Goal: Information Seeking & Learning: Learn about a topic

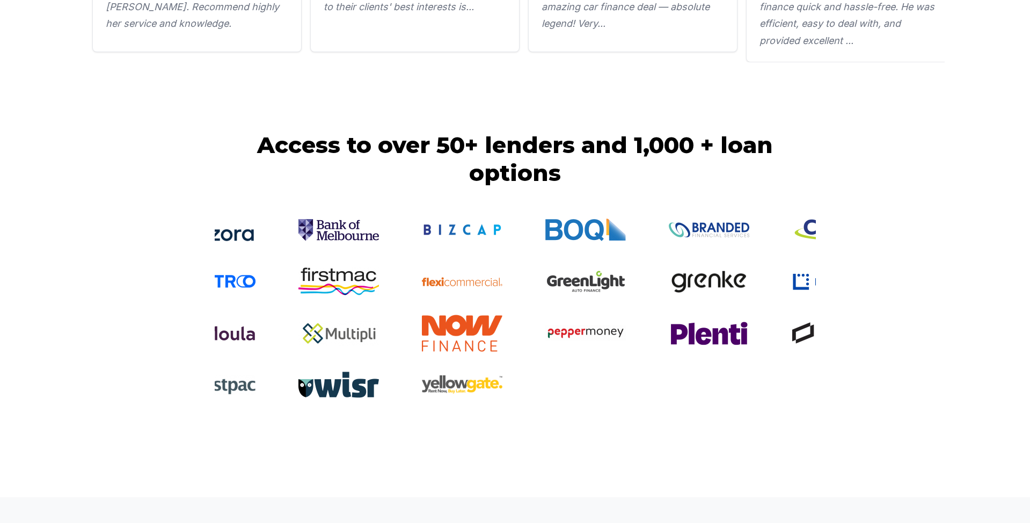
scroll to position [2462, 0]
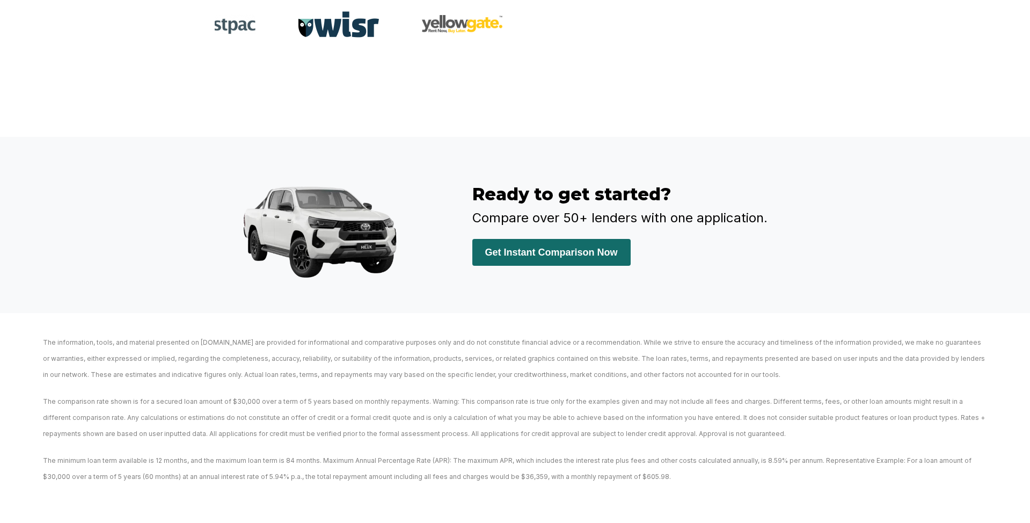
click at [593, 371] on p "The information, tools, and material presented on [DOMAIN_NAME] are provided fo…" at bounding box center [515, 358] width 944 height 48
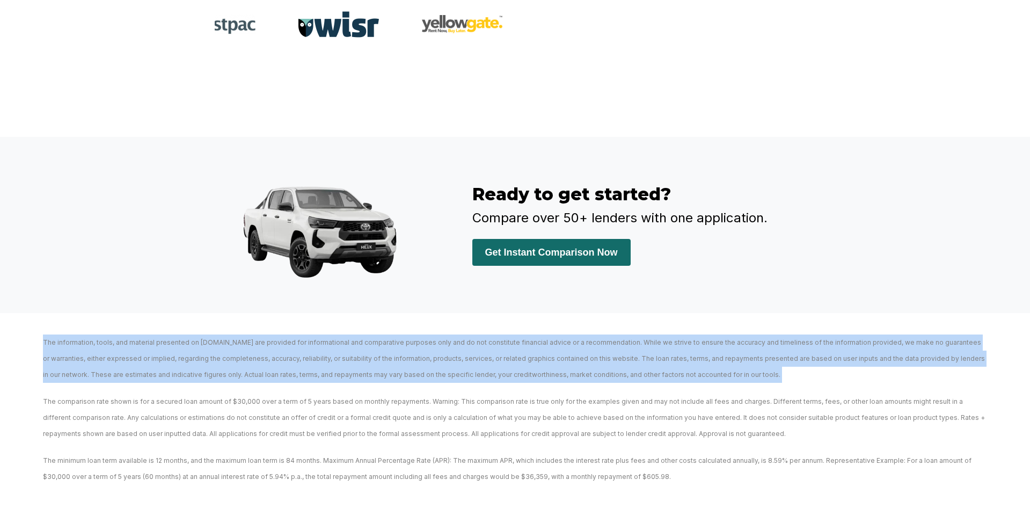
click at [593, 371] on p "The information, tools, and material presented on [DOMAIN_NAME] are provided fo…" at bounding box center [515, 358] width 944 height 48
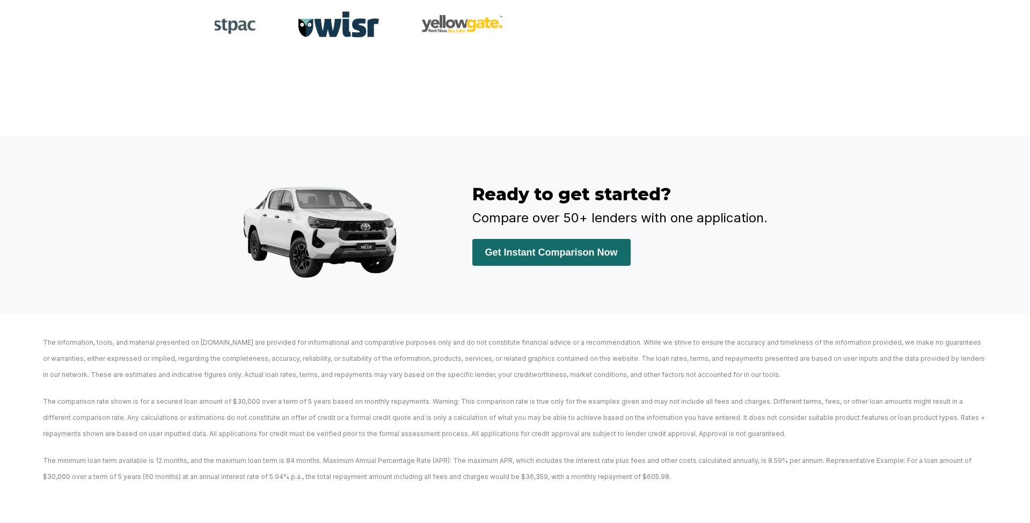
click at [594, 383] on div "The information, tools, and material presented on [DOMAIN_NAME] are provided fo…" at bounding box center [514, 404] width 987 height 161
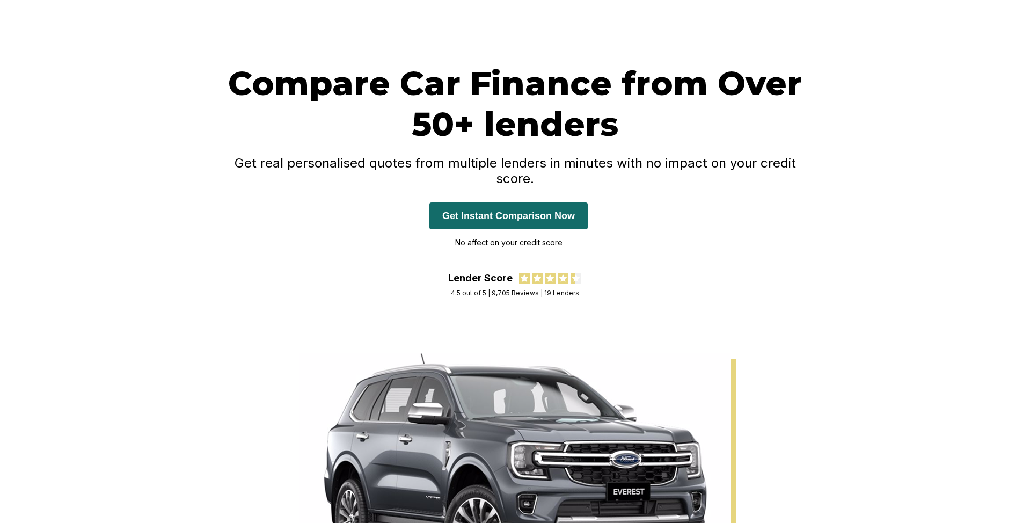
scroll to position [0, 0]
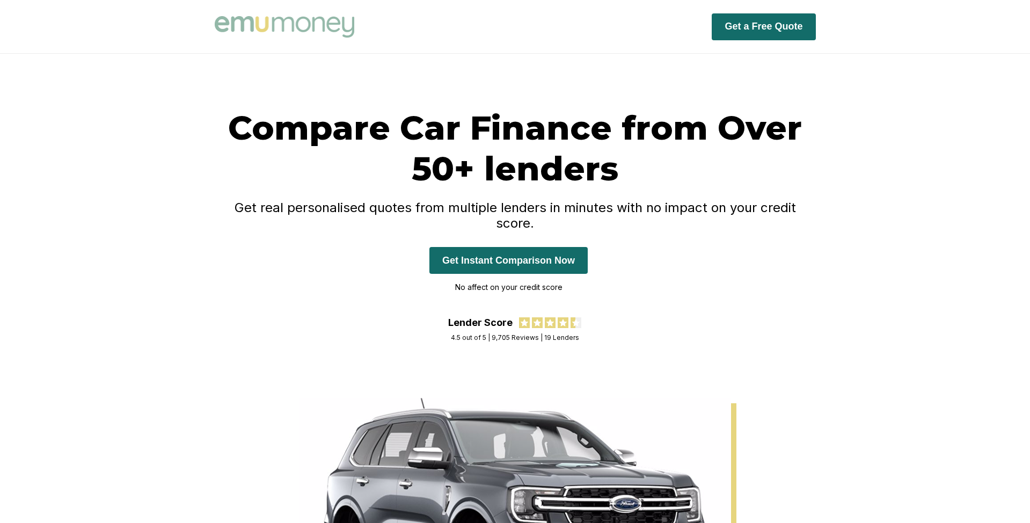
click at [466, 279] on p "No affect on your credit score" at bounding box center [508, 287] width 158 height 16
copy p "No affect on your credit score"
click at [105, 79] on div "Compare Car Finance from Over 50+ lenders Get real personalised quotes from mul…" at bounding box center [515, 226] width 1030 height 344
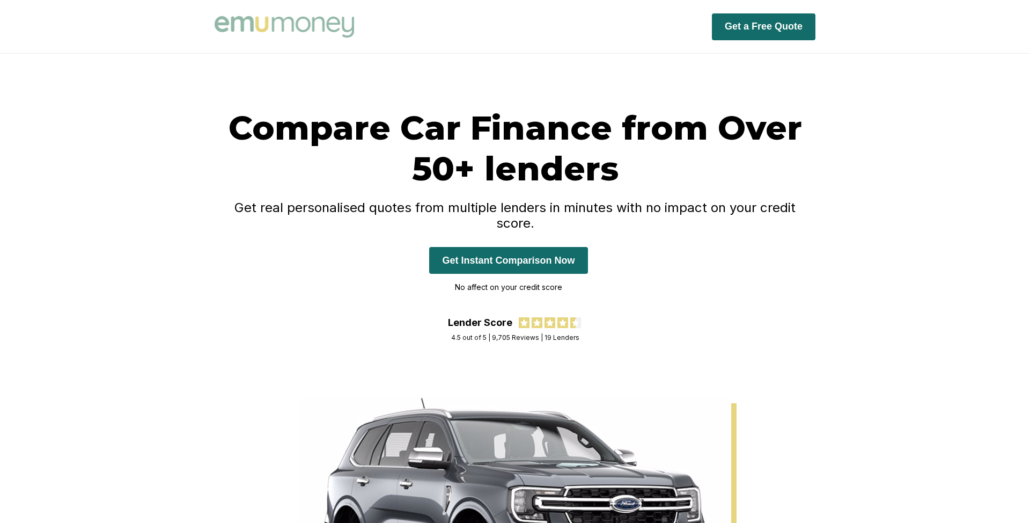
click at [338, 117] on h1 "Compare Car Finance from Over 50+ lenders" at bounding box center [515, 148] width 601 height 82
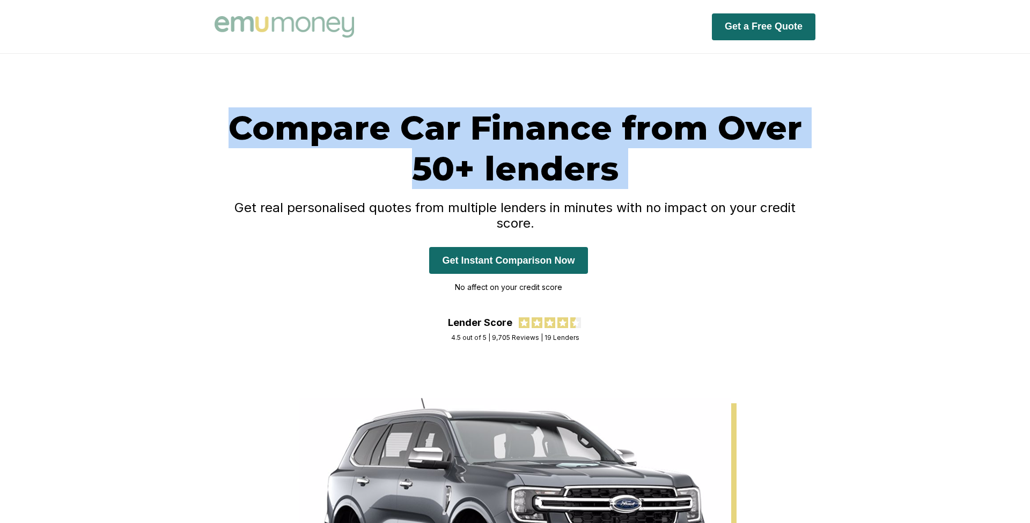
click at [338, 117] on h1 "Compare Car Finance from Over 50+ lenders" at bounding box center [515, 148] width 601 height 82
copy h1 "Compare Car Finance from Over 50+ lenders"
click at [432, 208] on h4 "Get real personalised quotes from multiple lenders in minutes with no impact on…" at bounding box center [515, 215] width 601 height 31
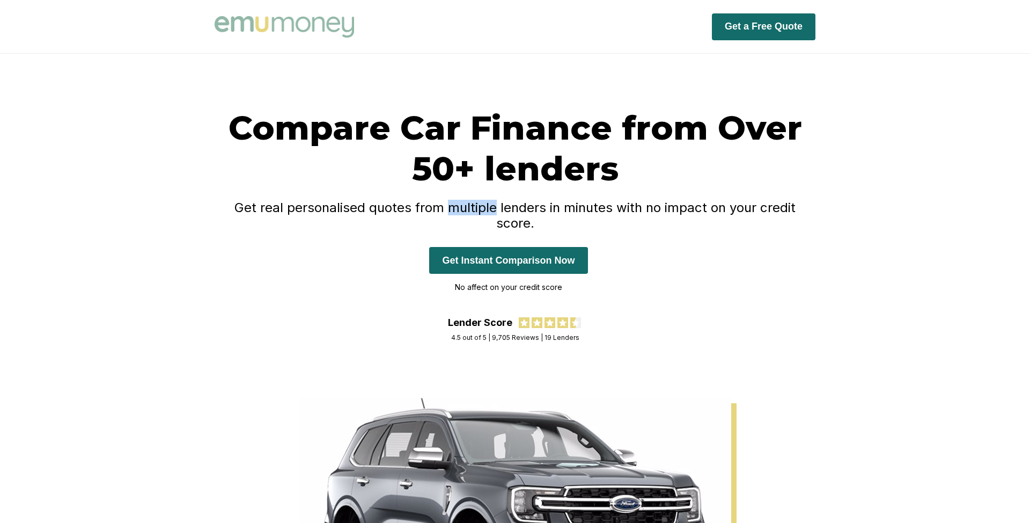
click at [432, 208] on h4 "Get real personalised quotes from multiple lenders in minutes with no impact on…" at bounding box center [515, 215] width 601 height 31
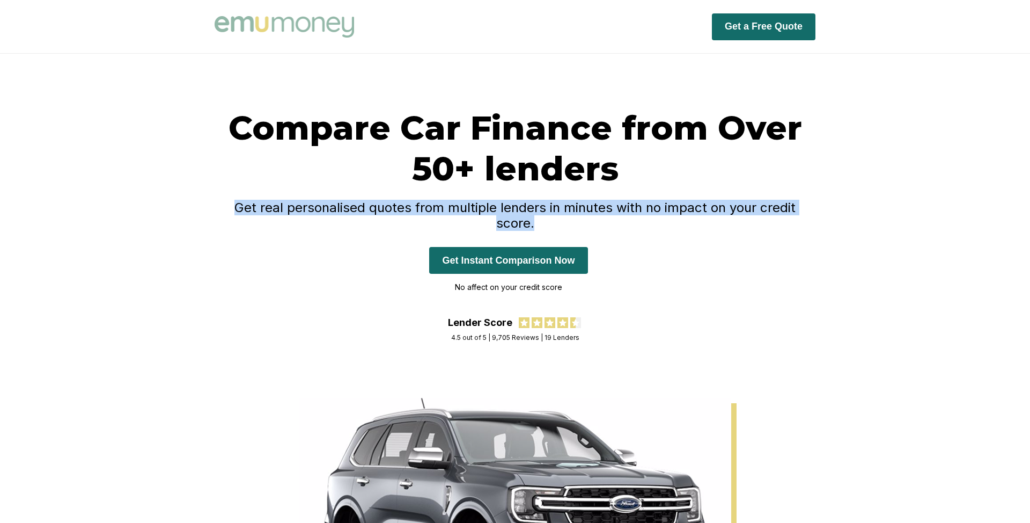
click at [432, 208] on h4 "Get real personalised quotes from multiple lenders in minutes with no impact on…" at bounding box center [515, 215] width 601 height 31
copy h4 "Get real personalised quotes from multiple lenders in minutes with no impact on…"
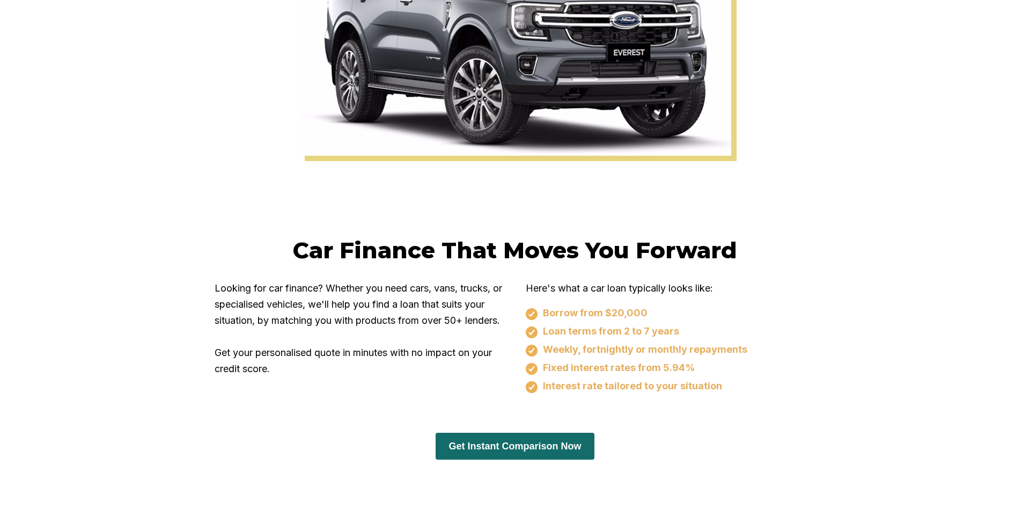
scroll to position [552, 0]
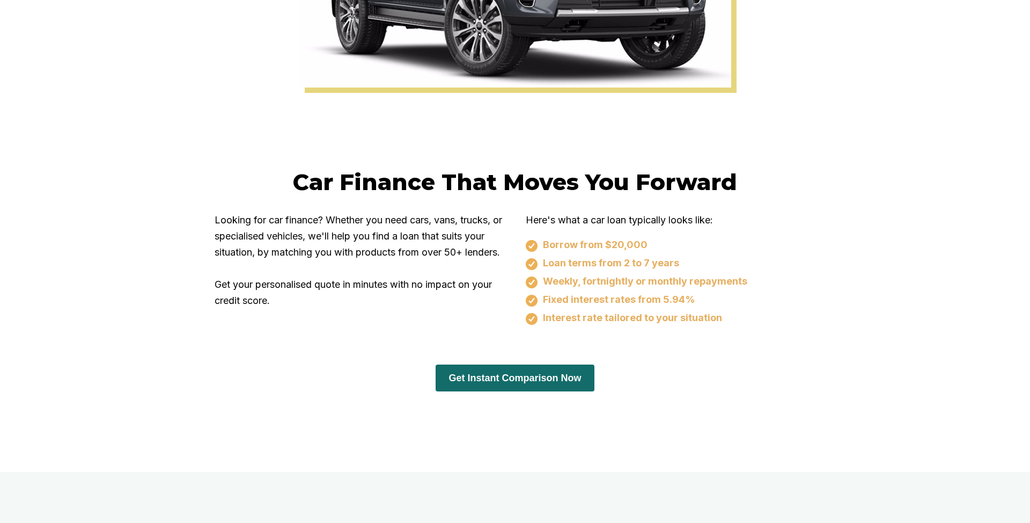
click at [413, 170] on h2 "Car Finance That Moves You Forward" at bounding box center [515, 182] width 601 height 28
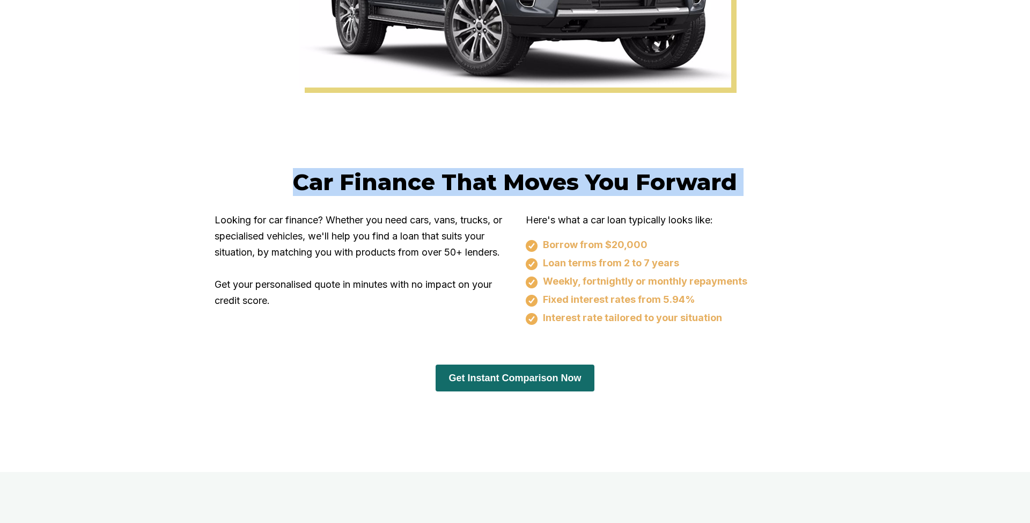
click at [413, 170] on h2 "Car Finance That Moves You Forward" at bounding box center [515, 182] width 601 height 28
copy h2 "Car Finance That Moves You Forward"
drag, startPoint x: 254, startPoint y: 280, endPoint x: 223, endPoint y: 224, distance: 64.2
click at [223, 224] on p "Looking for car finance? Whether you need cars, vans, trucks, or specialised ve…" at bounding box center [360, 260] width 290 height 97
copy p "Looking for car finance? Whether you need cars, vans, trucks, or specialised ve…"
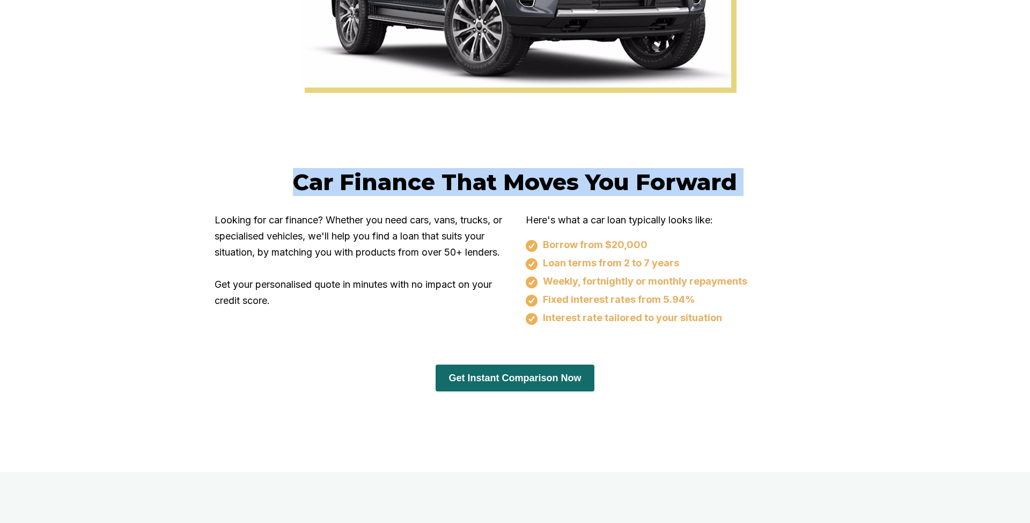
click at [557, 212] on p "Here's what a car loan typically looks like:" at bounding box center [671, 220] width 290 height 16
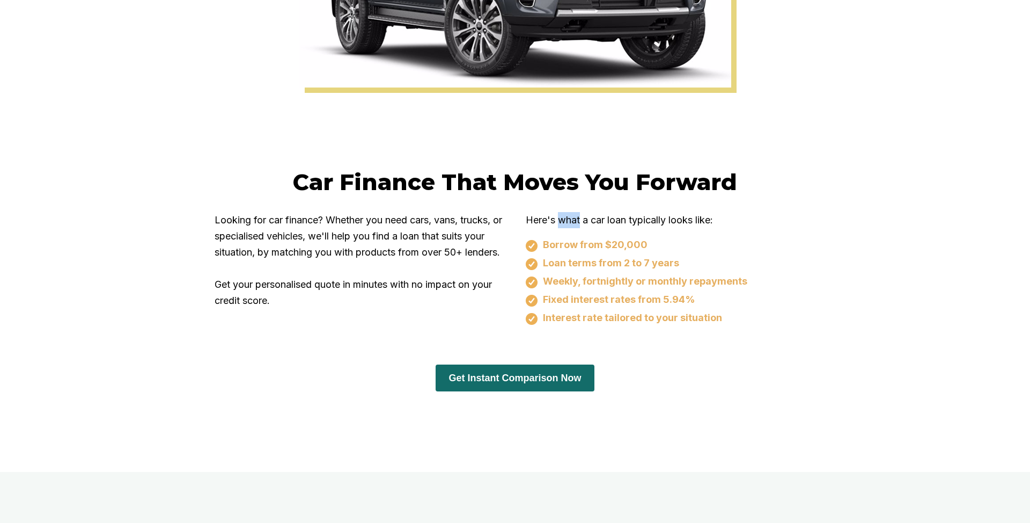
click at [557, 212] on p "Here's what a car loan typically looks like:" at bounding box center [671, 220] width 290 height 16
copy p "Here's what a car loan typically looks like:"
drag, startPoint x: 544, startPoint y: 230, endPoint x: 643, endPoint y: 231, distance: 98.7
click at [643, 239] on div "Borrow from $20,000" at bounding box center [671, 245] width 290 height 13
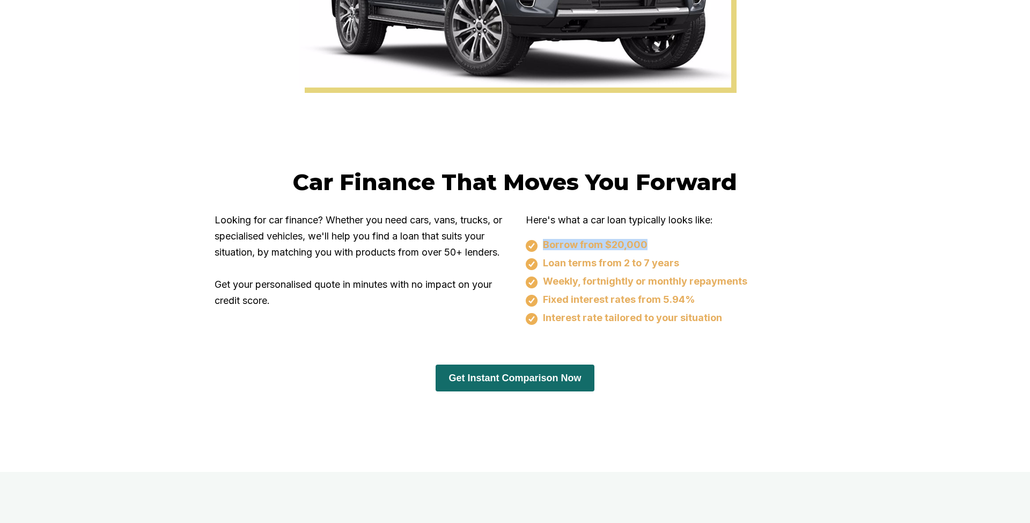
copy div "Borrow from $20,000"
click at [583, 275] on div "Weekly, fortnightly or monthly repayments" at bounding box center [671, 281] width 290 height 13
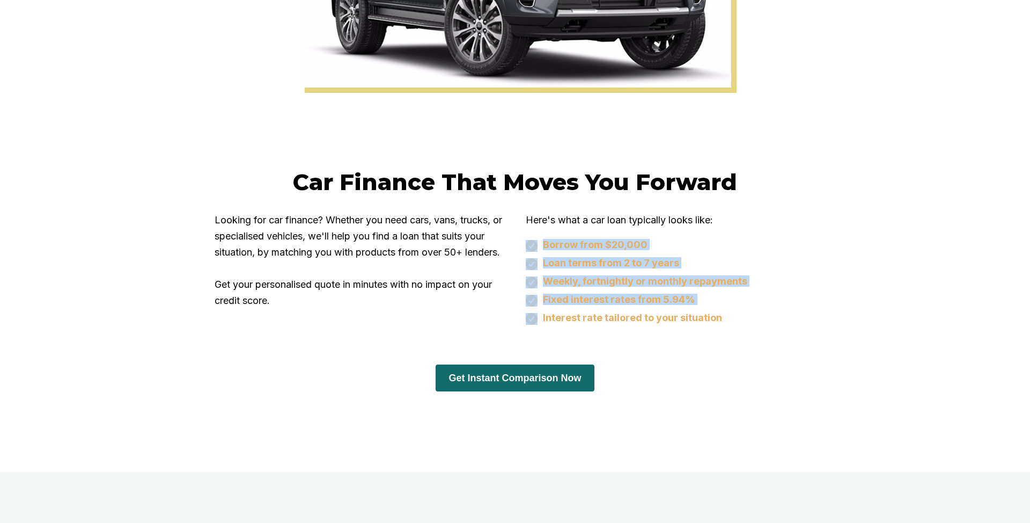
drag, startPoint x: 542, startPoint y: 228, endPoint x: 720, endPoint y: 301, distance: 192.5
click at [720, 301] on div "Borrow from $20,000 Loan terms from 2 to 7 years Weekly, fortnightly or monthly…" at bounding box center [671, 282] width 290 height 86
click at [719, 312] on div "Interest rate tailored to your situation" at bounding box center [671, 318] width 290 height 13
click at [717, 312] on div "Interest rate tailored to your situation" at bounding box center [671, 318] width 290 height 13
copy div "Borrow from $20,000 Loan terms from 2 to 7 years Weekly, fortnightly or monthly…"
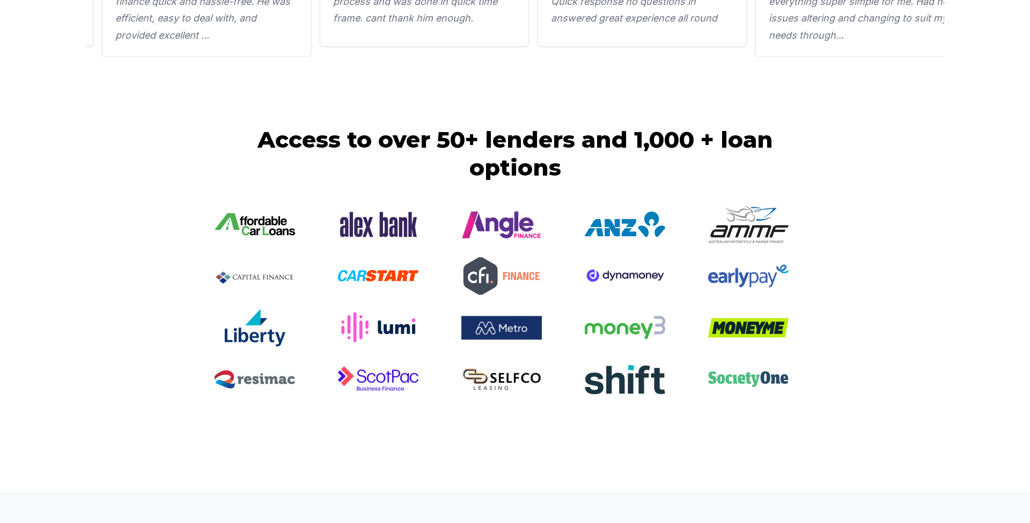
scroll to position [2152, 0]
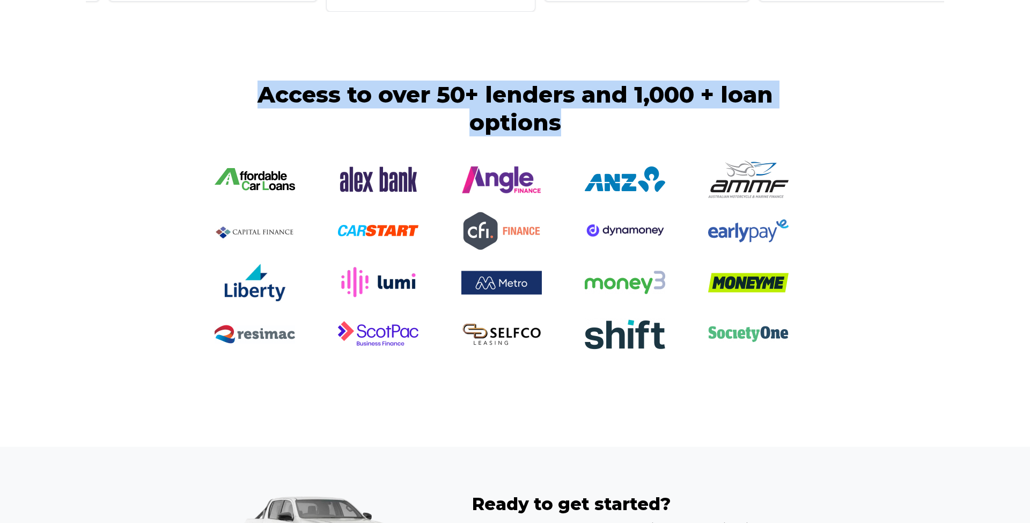
drag, startPoint x: 259, startPoint y: 89, endPoint x: 559, endPoint y: 111, distance: 300.2
click at [559, 111] on h2 "Access to over 50+ lenders and 1,000 + loan options" at bounding box center [515, 108] width 601 height 56
copy h2 "Access to over 50+ lenders and 1,000 + loan options"
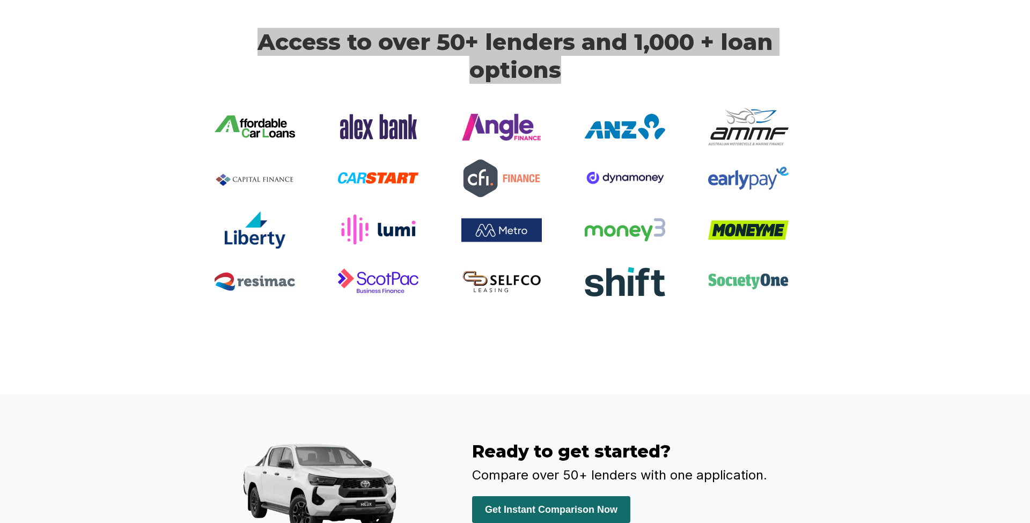
scroll to position [2294, 0]
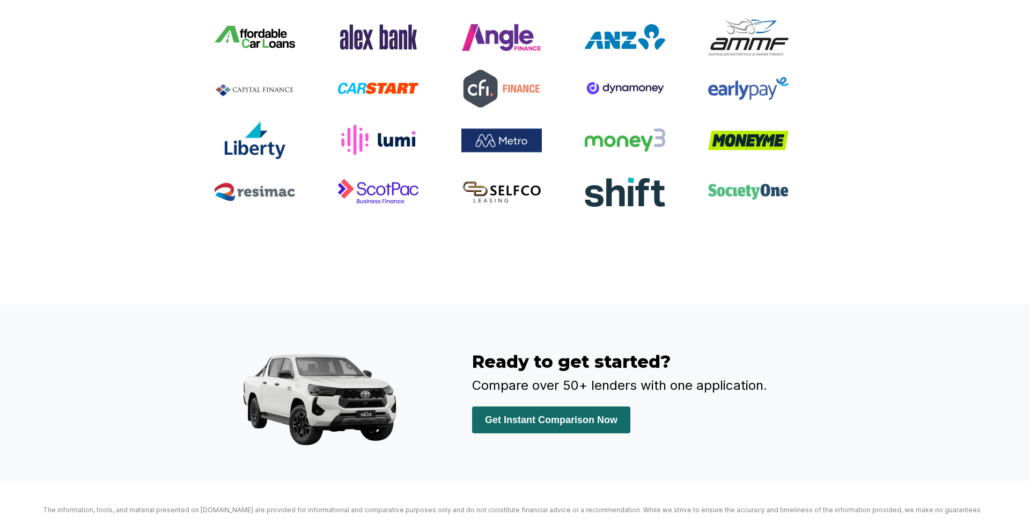
click at [469, 357] on div "Ready to get started? Compare over 50+ lenders with one application. Get Instan…" at bounding box center [515, 392] width 644 height 122
drag, startPoint x: 473, startPoint y: 356, endPoint x: 669, endPoint y: 358, distance: 195.9
click at [669, 358] on h3 "Ready to get started?" at bounding box center [643, 361] width 343 height 21
copy h3 "Ready to get started?"
click at [500, 383] on p "Compare over 50+ lenders with one application." at bounding box center [643, 385] width 343 height 16
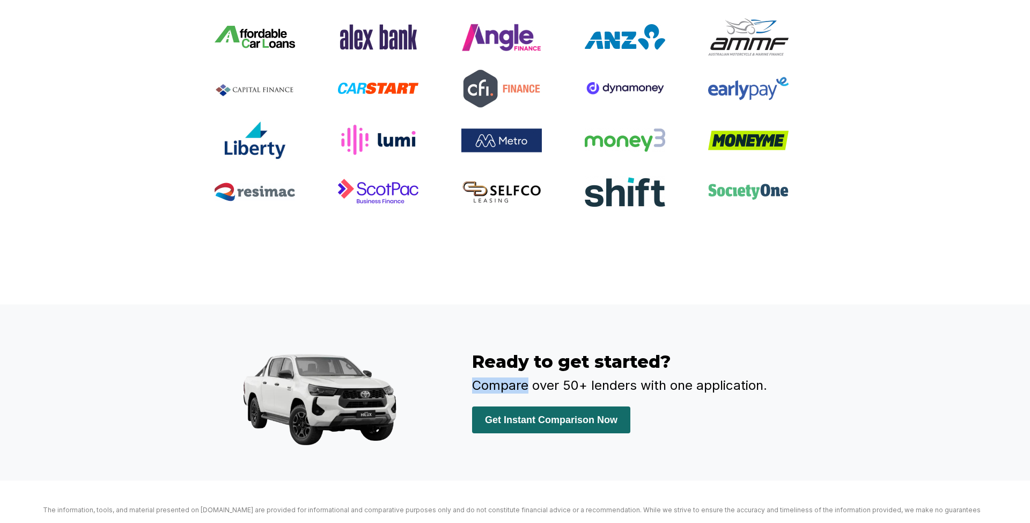
click at [500, 383] on p "Compare over 50+ lenders with one application." at bounding box center [643, 385] width 343 height 16
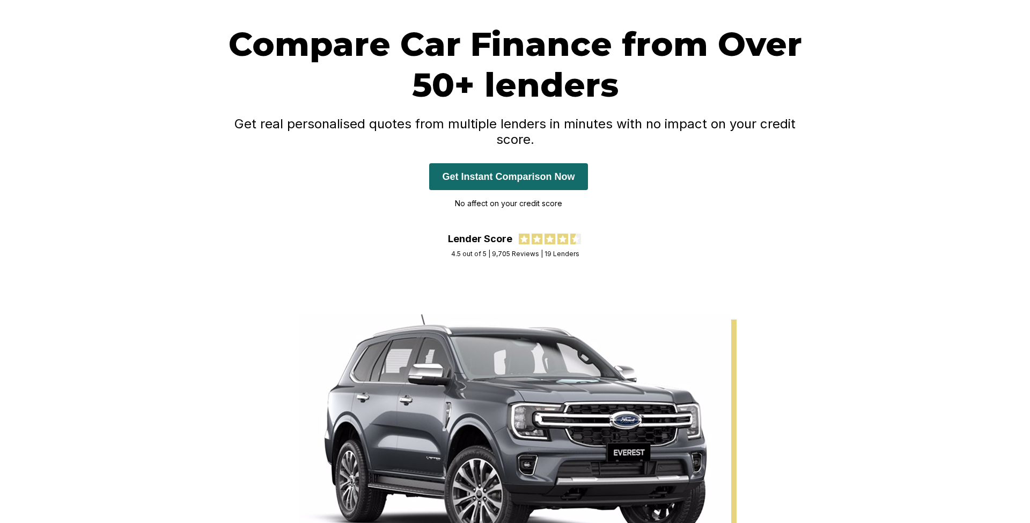
scroll to position [163, 0]
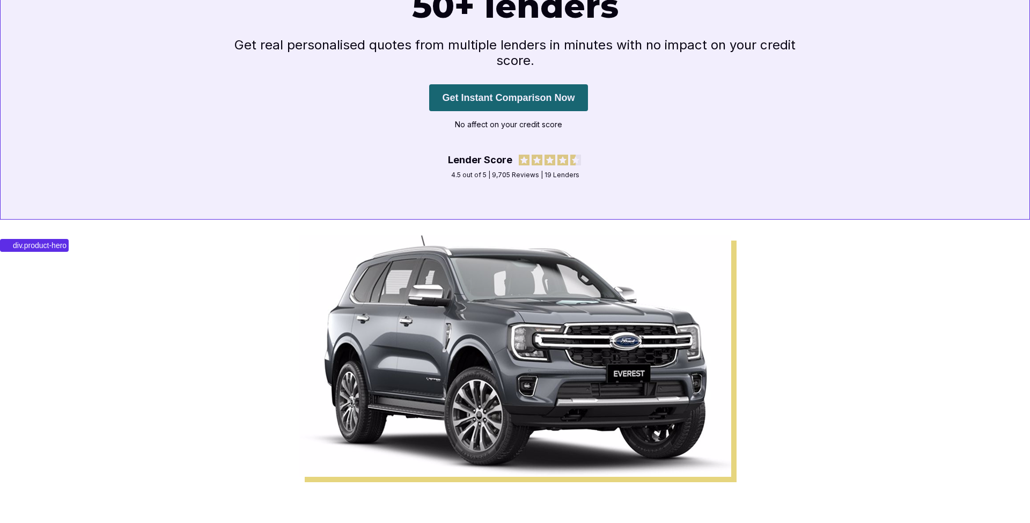
click at [751, 208] on div "Compare Car Finance from Over 50+ lenders Get real personalised quotes from mul…" at bounding box center [515, 63] width 1030 height 344
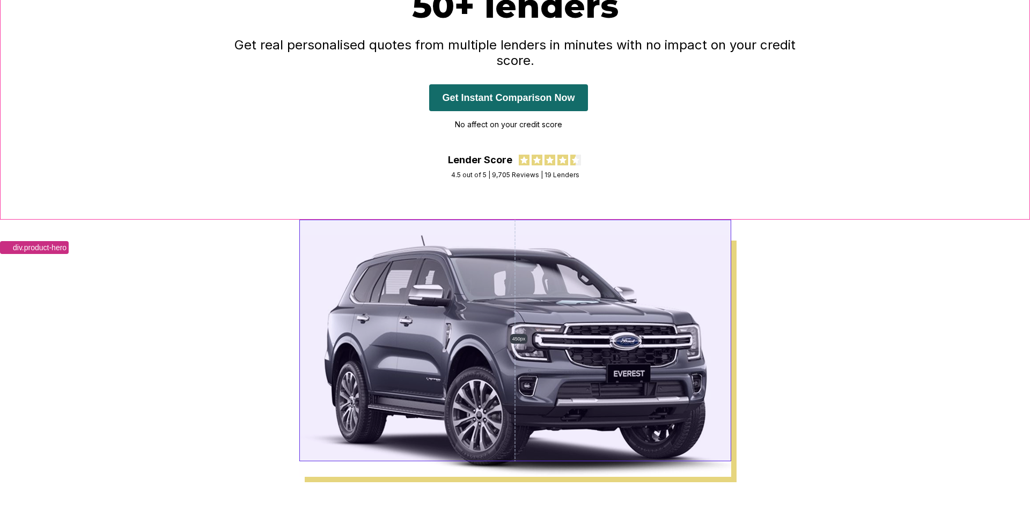
click at [674, 313] on img at bounding box center [515, 355] width 432 height 241
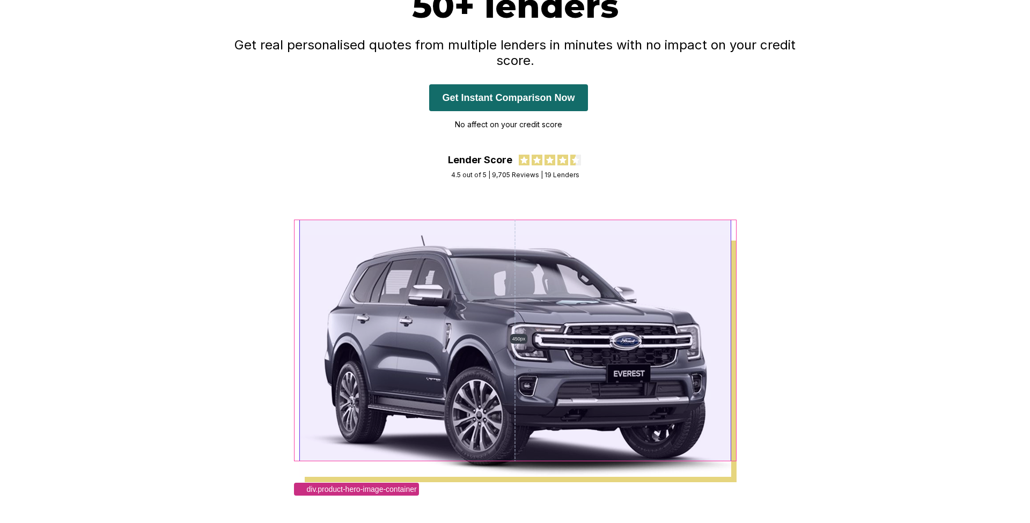
click at [683, 251] on img at bounding box center [515, 355] width 432 height 241
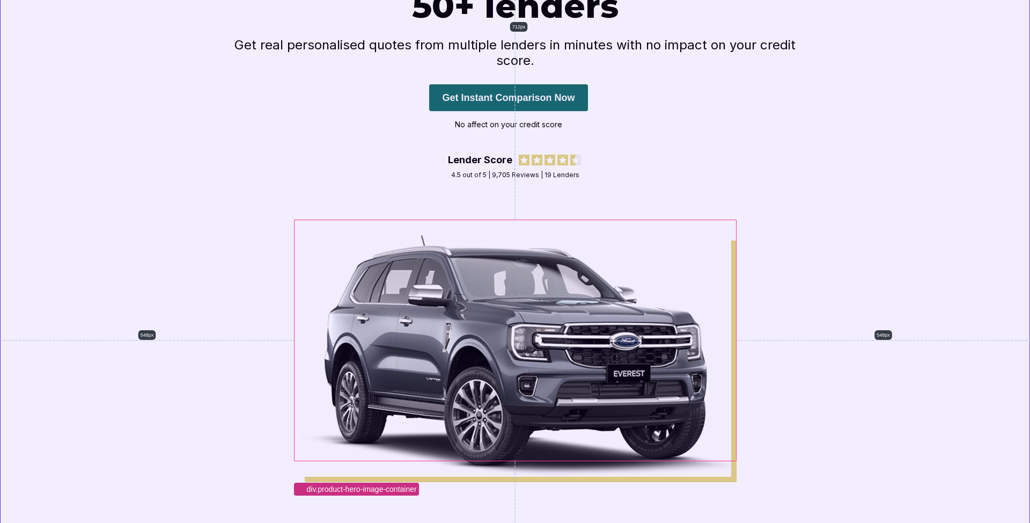
click at [314, 251] on img at bounding box center [515, 355] width 432 height 241
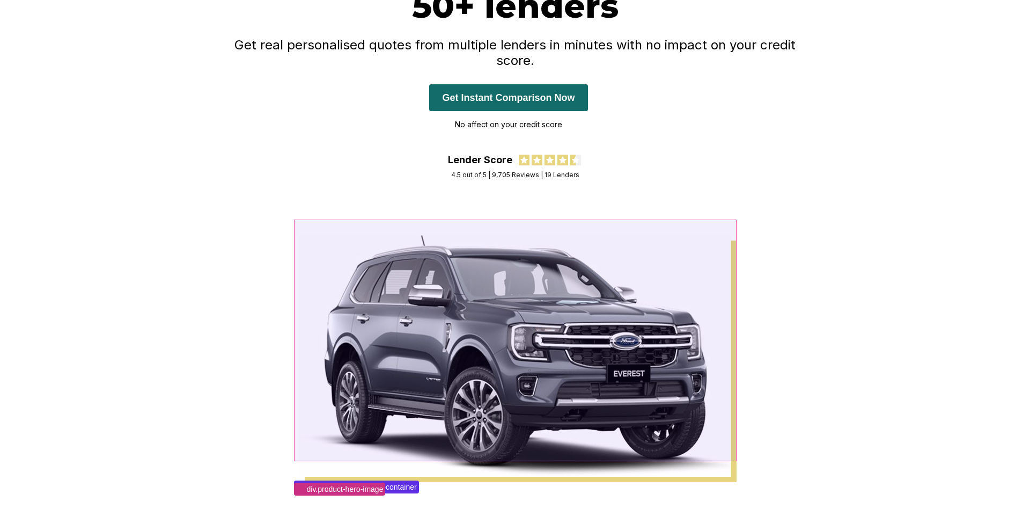
click at [295, 252] on div at bounding box center [515, 355] width 443 height 241
click at [296, 408] on div at bounding box center [515, 355] width 443 height 241
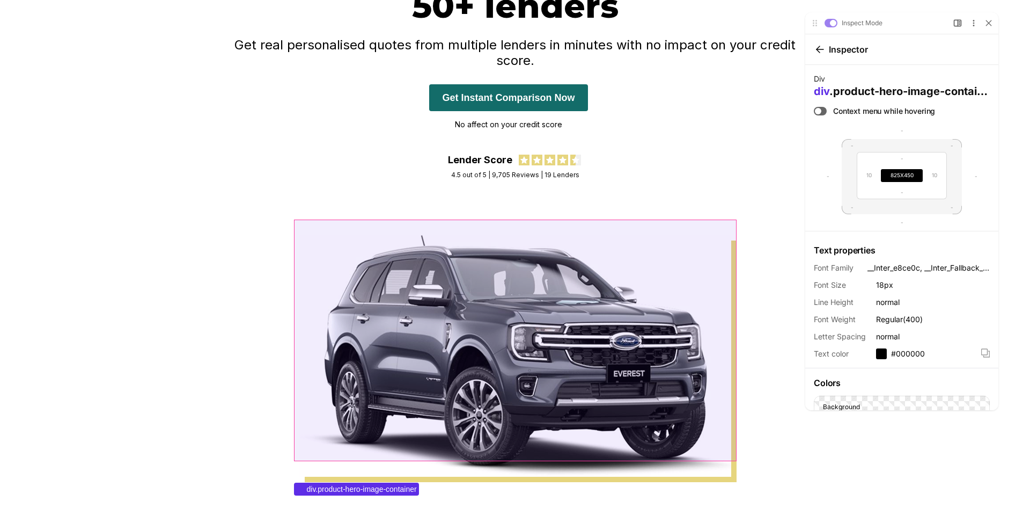
click at [298, 380] on div at bounding box center [515, 355] width 443 height 241
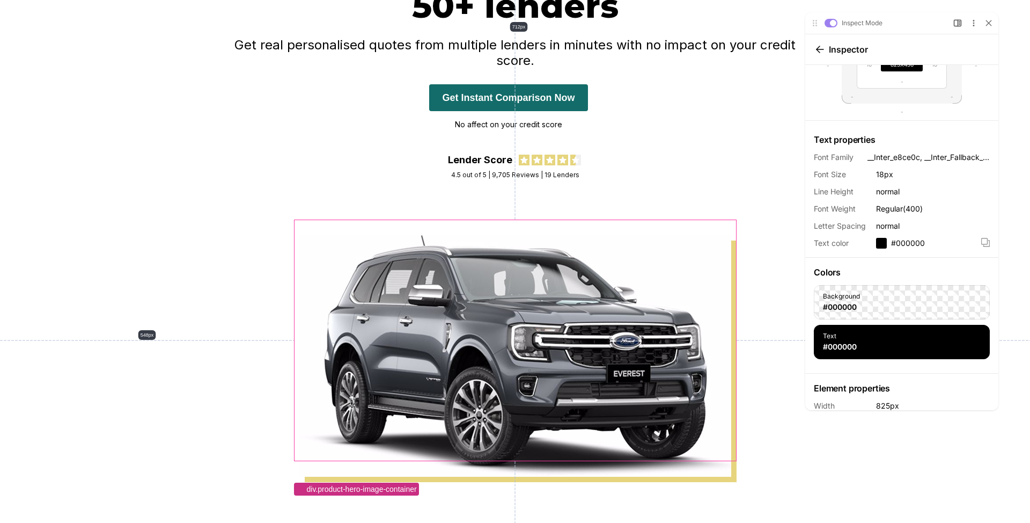
scroll to position [217, 0]
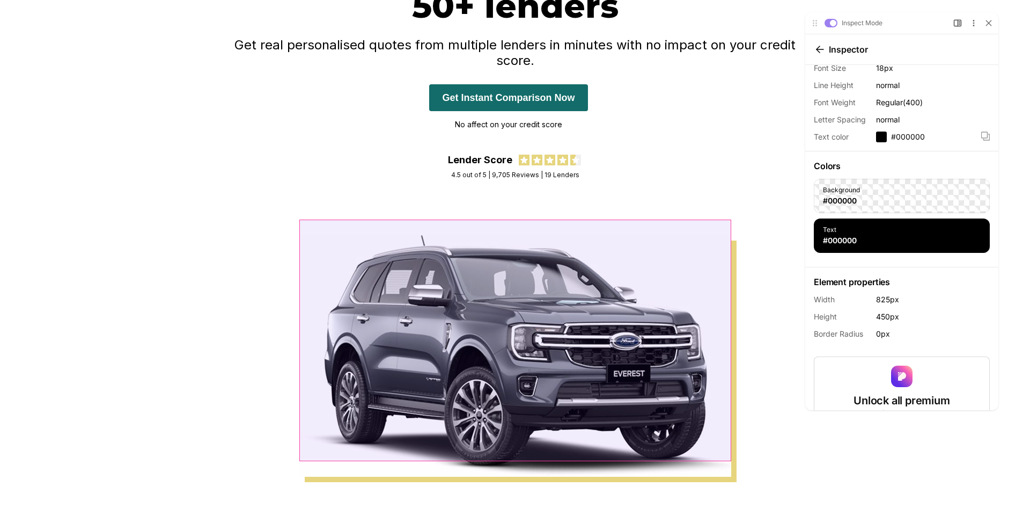
click at [723, 264] on img at bounding box center [515, 355] width 432 height 241
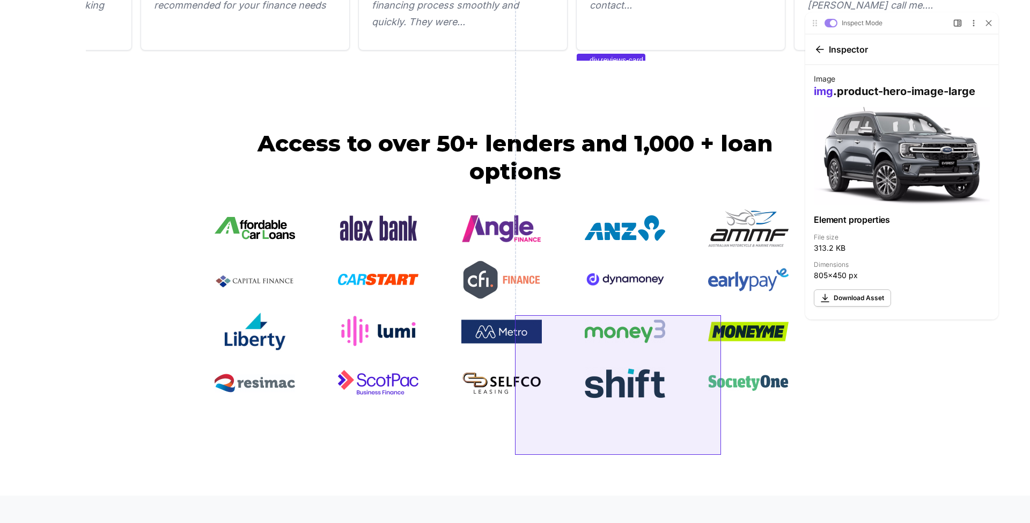
scroll to position [2149, 0]
